Goal: Obtain resource: Obtain resource

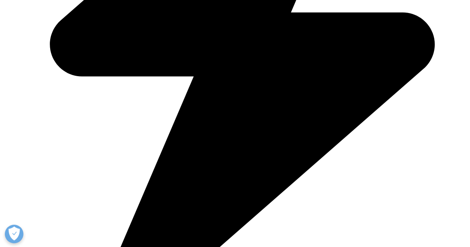
scroll to position [207, 438]
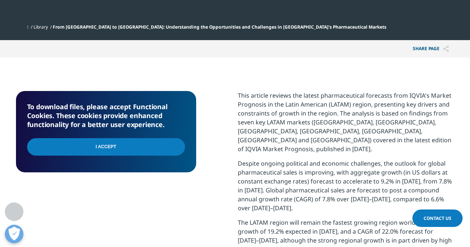
click at [111, 138] on input "I Accept" at bounding box center [106, 146] width 158 height 17
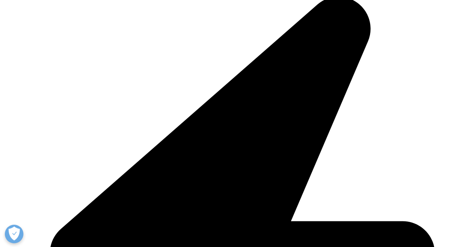
scroll to position [287, 438]
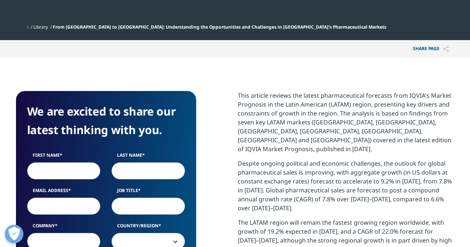
click at [42, 162] on input "First Name" at bounding box center [63, 170] width 73 height 17
type input "[PERSON_NAME]"
click at [140, 162] on input "Last Name" at bounding box center [147, 170] width 73 height 17
type input "[PERSON_NAME]"
click at [76, 187] on label "Email Address" at bounding box center [63, 192] width 73 height 10
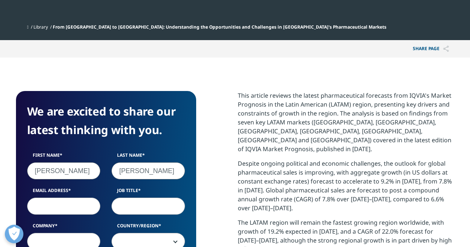
click at [76, 197] on input "Email Address" at bounding box center [63, 205] width 73 height 17
click at [71, 197] on input "Email Address" at bounding box center [63, 205] width 73 height 17
click at [133, 197] on input "Job Title" at bounding box center [147, 205] width 73 height 17
drag, startPoint x: 95, startPoint y: 152, endPoint x: 26, endPoint y: 154, distance: 69.4
click at [26, 187] on div "Email Address [EMAIL_ADDRESS][DOMAIN_NAME]" at bounding box center [64, 200] width 85 height 27
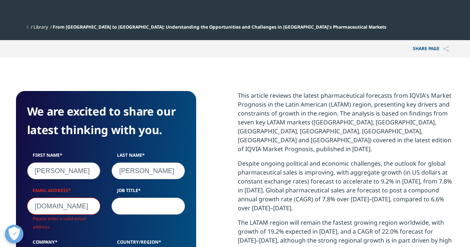
scroll to position [304, 438]
click at [69, 197] on input "[DOMAIN_NAME]" at bounding box center [63, 205] width 73 height 17
type input "m"
type input "D"
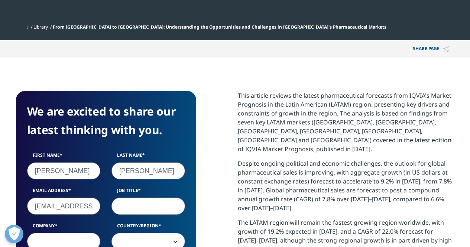
scroll to position [0, 1]
type input "[EMAIL_ADDRESS][DOMAIN_NAME]"
click at [150, 197] on input "Job Title" at bounding box center [147, 205] width 73 height 17
type input "Associate"
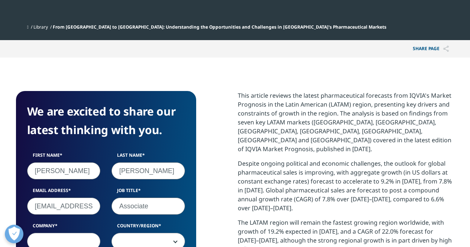
click at [66, 233] on input "Company" at bounding box center [63, 241] width 73 height 17
type input "IFC"
click at [161, 233] on span at bounding box center [148, 241] width 73 height 17
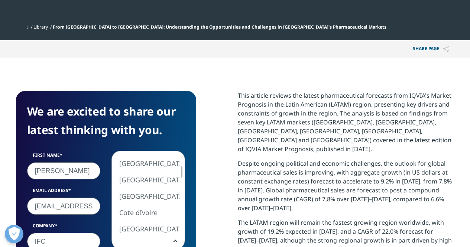
select select "[GEOGRAPHIC_DATA]"
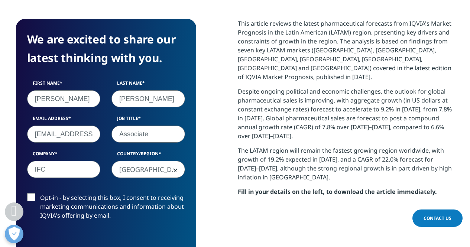
scroll to position [476, 0]
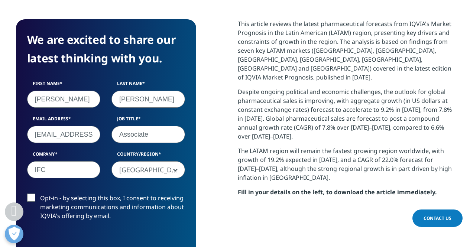
click at [33, 193] on label "Opt-in - by selecting this box, I consent to receiving marketing communications…" at bounding box center [106, 208] width 158 height 31
click at [40, 193] on input "Opt-in - by selecting this box, I consent to receiving marketing communications…" at bounding box center [40, 193] width 0 height 0
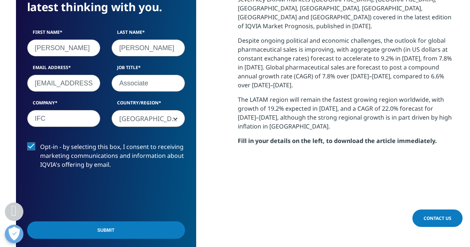
scroll to position [529, 0]
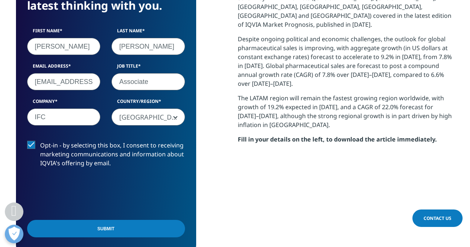
click at [129, 220] on input "Submit" at bounding box center [106, 228] width 158 height 17
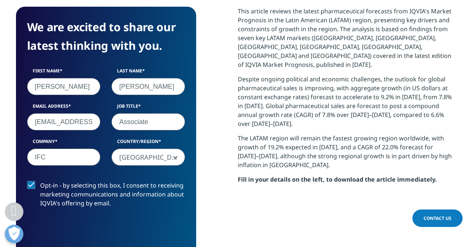
scroll to position [0, 0]
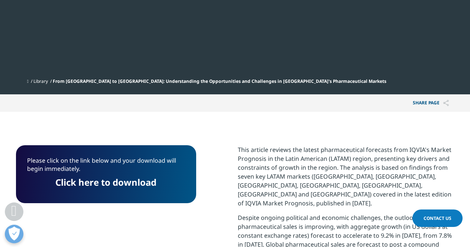
click at [122, 176] on link "Click here to download" at bounding box center [105, 182] width 101 height 12
